Goal: Find specific page/section: Find specific page/section

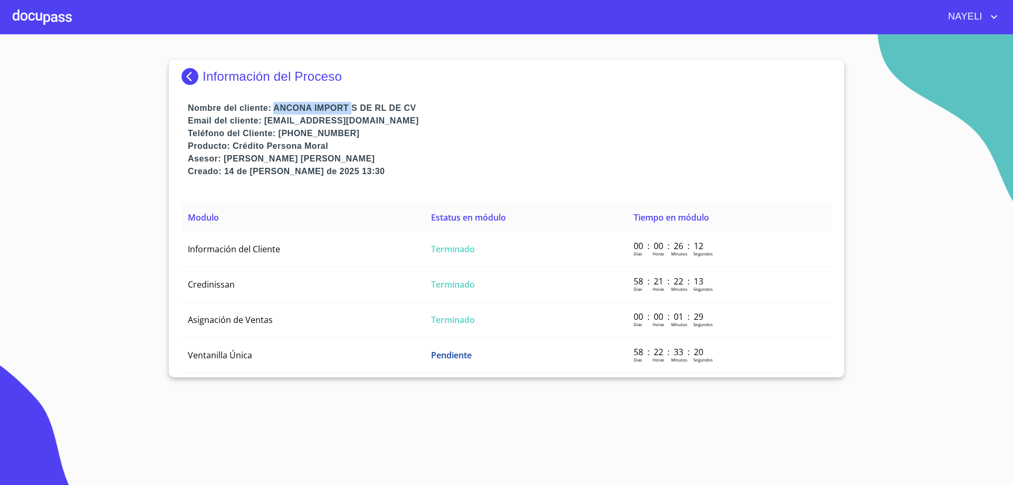
scroll to position [8, 0]
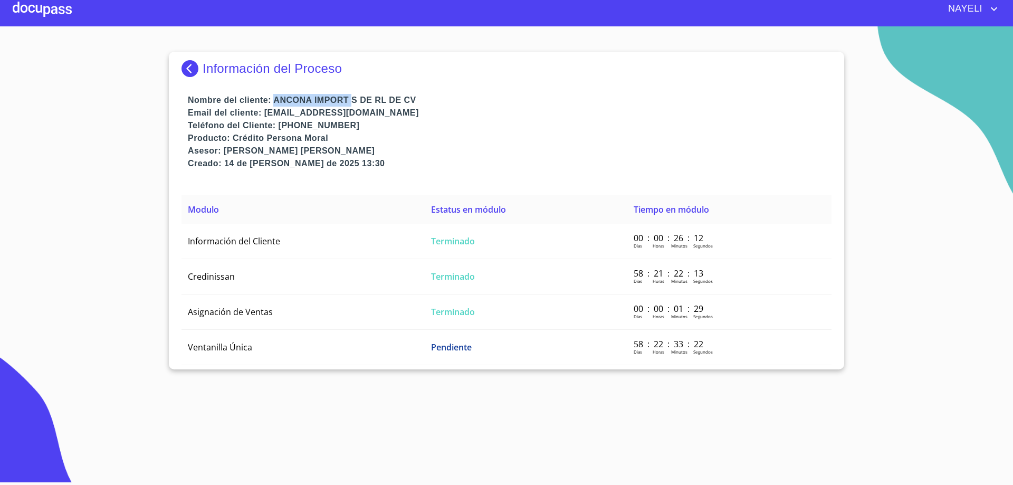
click at [187, 70] on img at bounding box center [192, 68] width 21 height 17
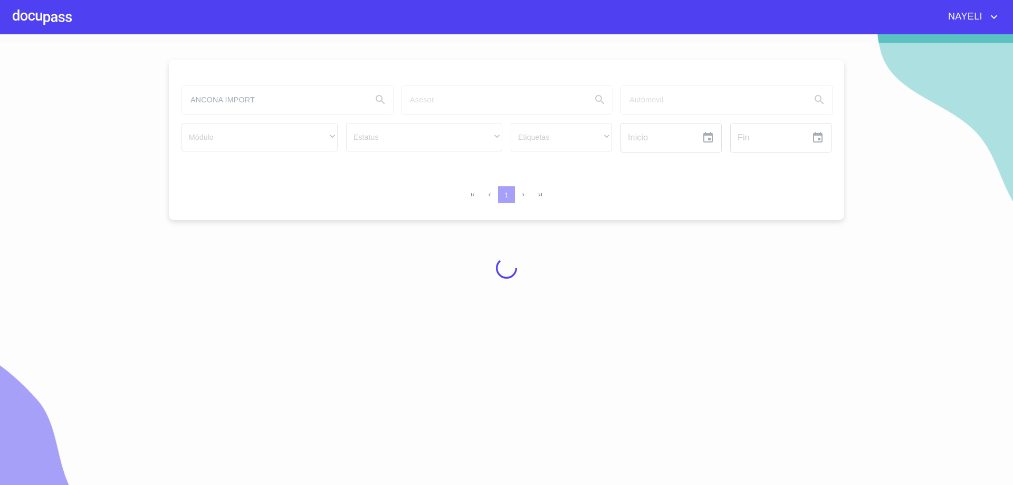
click at [251, 101] on div at bounding box center [506, 268] width 1013 height 451
click at [287, 99] on div at bounding box center [506, 268] width 1013 height 451
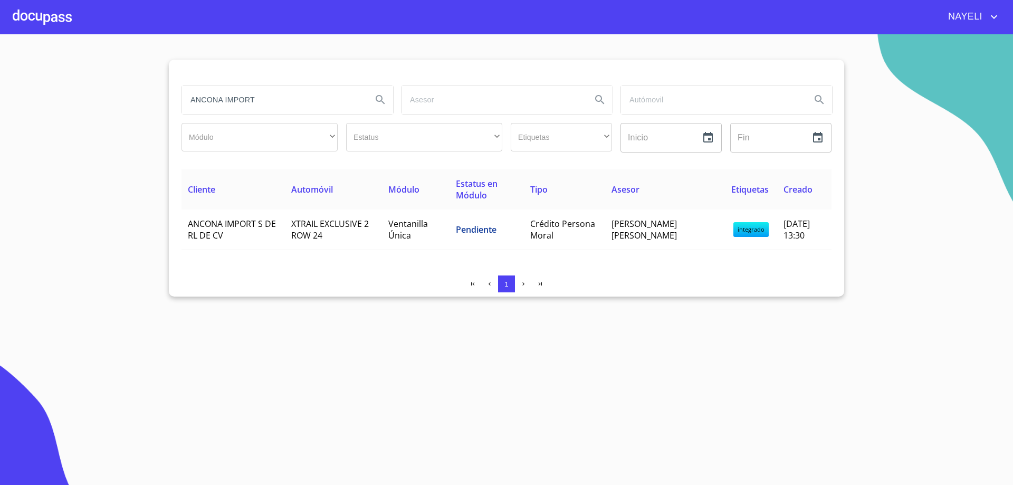
drag, startPoint x: 287, startPoint y: 99, endPoint x: 0, endPoint y: 63, distance: 288.8
click at [0, 63] on section "ANCONA IMPORT Módulo ​ ​ Estatus ​ ​ Etiquetas ​ ​ Inicio ​ Fin ​ Cliente Autom…" at bounding box center [506, 259] width 1013 height 451
type input "german"
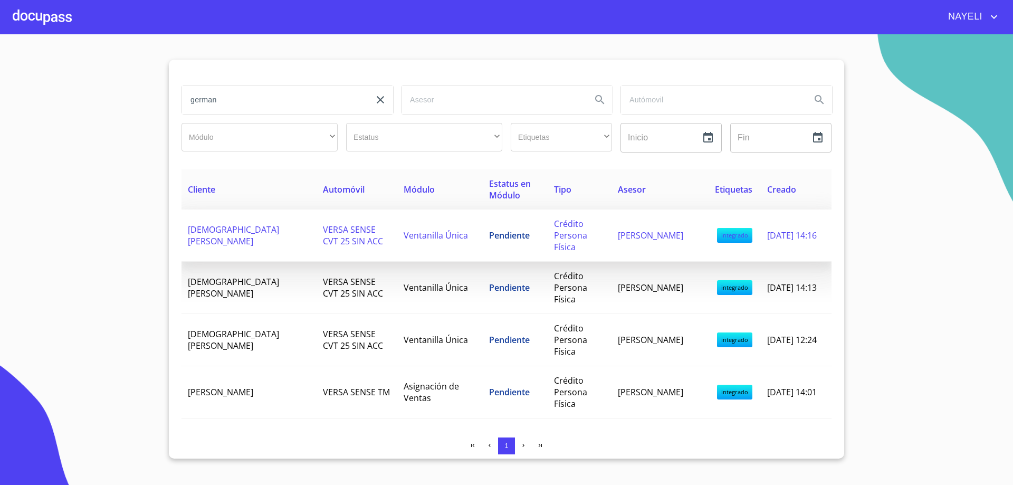
click at [234, 245] on span "[DEMOGRAPHIC_DATA] [PERSON_NAME]" at bounding box center [233, 235] width 91 height 23
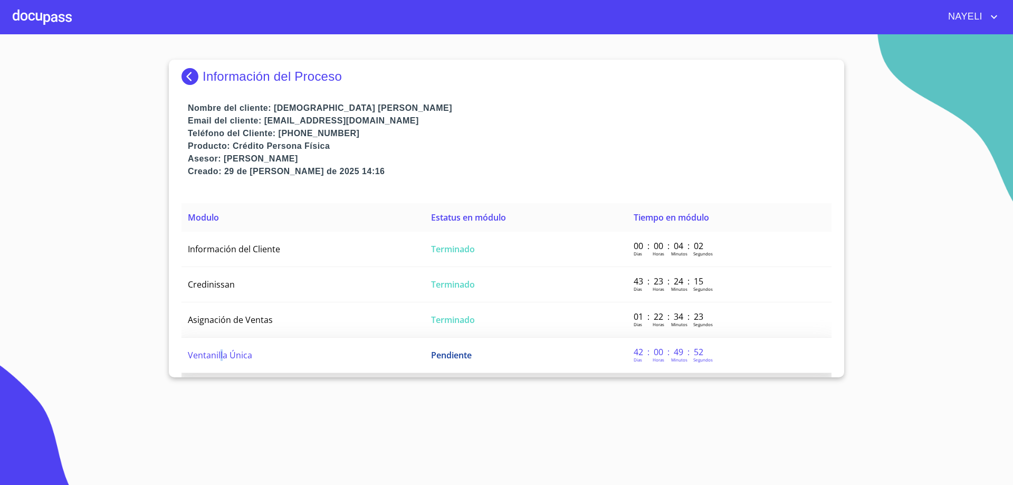
click at [222, 351] on span "Ventanilla Única" at bounding box center [220, 355] width 64 height 12
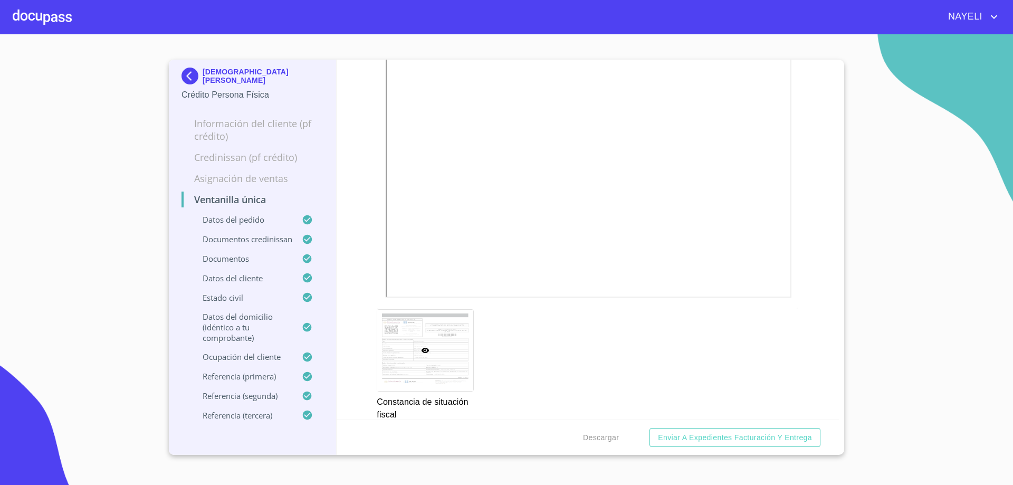
scroll to position [3609, 0]
